Goal: Task Accomplishment & Management: Use online tool/utility

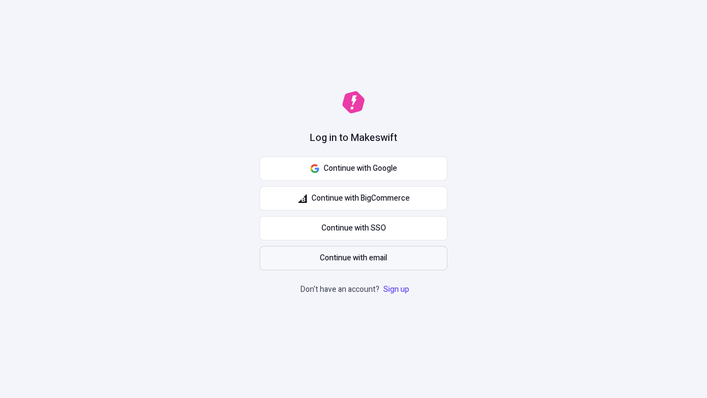
click at [354, 258] on span "Continue with email" at bounding box center [353, 258] width 67 height 12
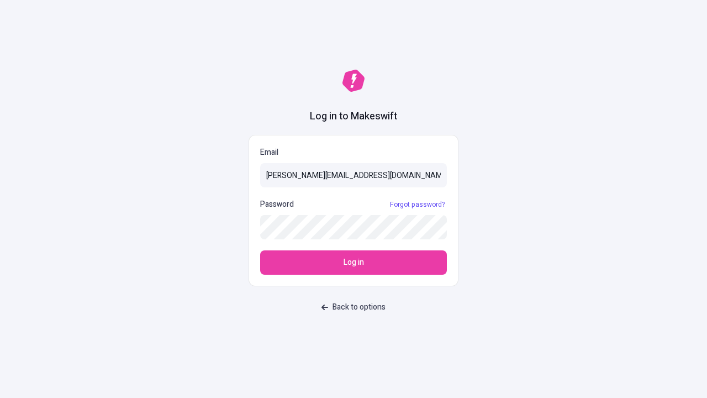
type input "[PERSON_NAME][EMAIL_ADDRESS][DOMAIN_NAME]"
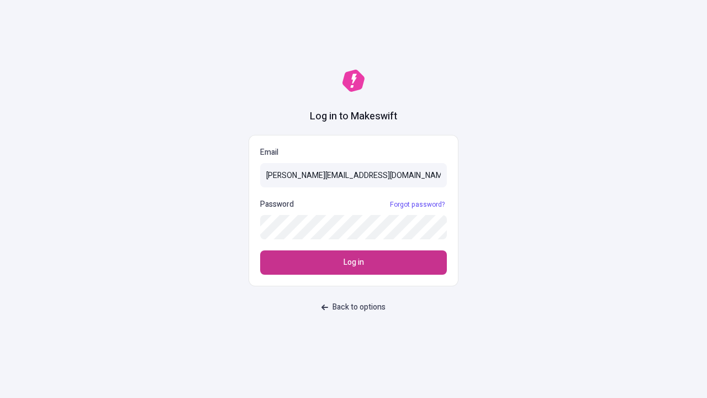
click at [354, 262] on span "Log in" at bounding box center [354, 262] width 20 height 12
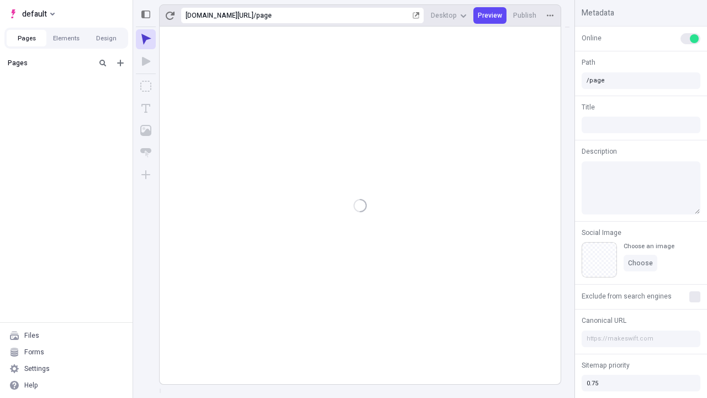
type input "/page"
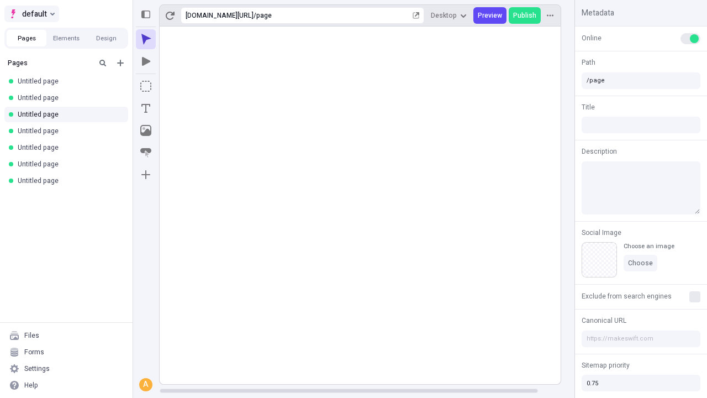
click at [31, 14] on span "default" at bounding box center [34, 13] width 25 height 13
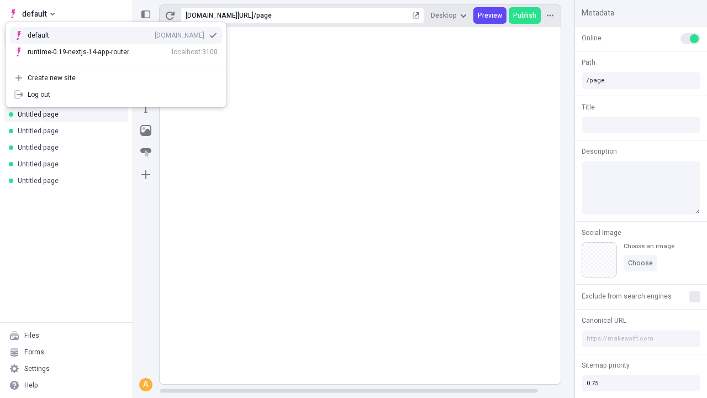
click at [155, 33] on div "qee9k4dy7d.staging.makeswift.site" at bounding box center [180, 35] width 50 height 9
click at [106, 38] on button "Design" at bounding box center [106, 38] width 40 height 17
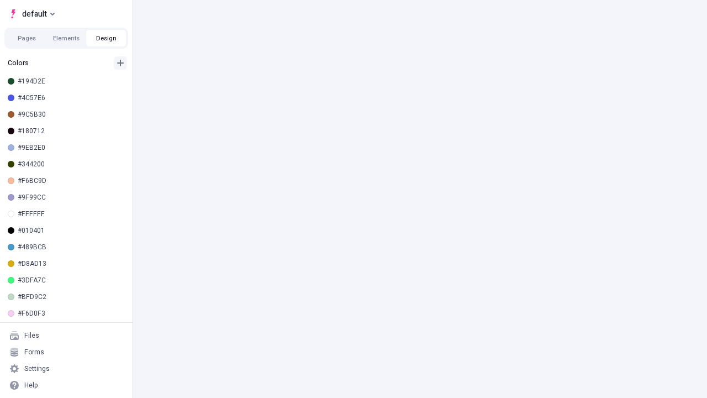
click at [120, 63] on icon "button" at bounding box center [120, 63] width 7 height 7
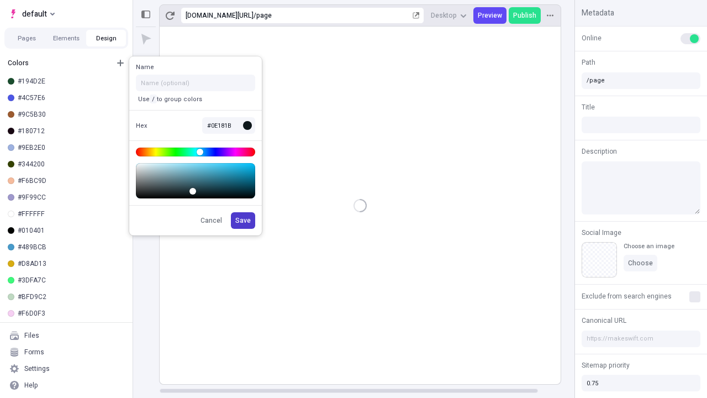
click at [244, 220] on span "Save" at bounding box center [242, 220] width 15 height 9
